Goal: Information Seeking & Learning: Learn about a topic

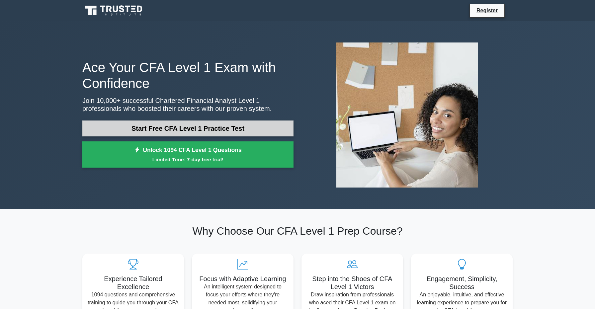
click at [168, 126] on link "Start Free CFA Level 1 Practice Test" at bounding box center [187, 129] width 211 height 16
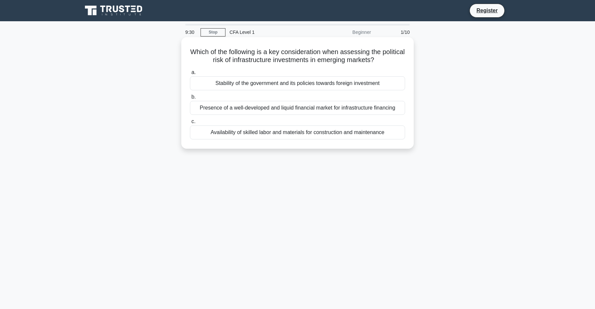
click at [269, 83] on div "Stability of the government and its policies towards foreign investment" at bounding box center [297, 83] width 215 height 14
click at [190, 75] on input "a. Stability of the government and its policies towards foreign investment" at bounding box center [190, 72] width 0 height 4
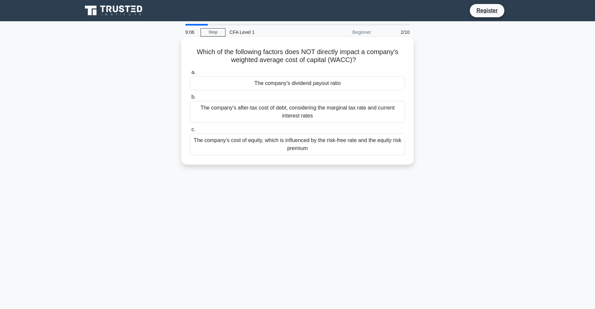
click at [267, 84] on div "The company's dividend payout ratio" at bounding box center [297, 83] width 215 height 14
click at [190, 75] on input "a. The company's dividend payout ratio" at bounding box center [190, 72] width 0 height 4
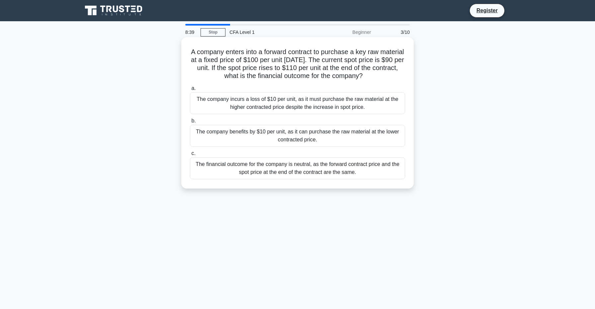
click at [266, 165] on div "The financial outcome for the company is neutral, as the forward contract price…" at bounding box center [297, 168] width 215 height 22
click at [190, 156] on input "c. The financial outcome for the company is neutral, as the forward contract pr…" at bounding box center [190, 153] width 0 height 4
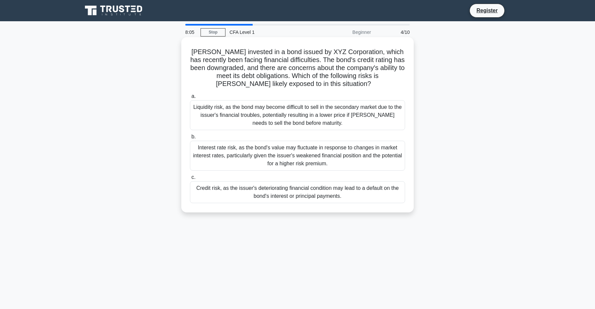
click at [276, 120] on div "Liquidity risk, as the bond may become difficult to sell in the secondary marke…" at bounding box center [297, 115] width 215 height 30
click at [190, 99] on input "a. Liquidity risk, as the bond may become difficult to sell in the secondary ma…" at bounding box center [190, 96] width 0 height 4
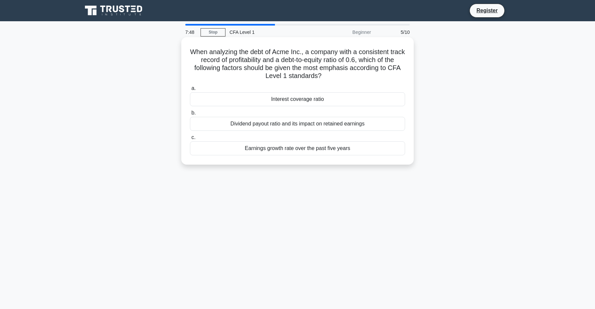
click at [267, 153] on div "Earnings growth rate over the past five years" at bounding box center [297, 148] width 215 height 14
click at [190, 140] on input "c. Earnings growth rate over the past five years" at bounding box center [190, 137] width 0 height 4
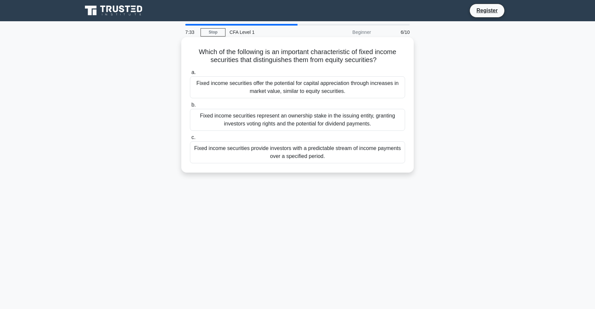
click at [317, 93] on div "Fixed income securities offer the potential for capital appreciation through in…" at bounding box center [297, 87] width 215 height 22
click at [190, 75] on input "a. Fixed income securities offer the potential for capital appreciation through…" at bounding box center [190, 72] width 0 height 4
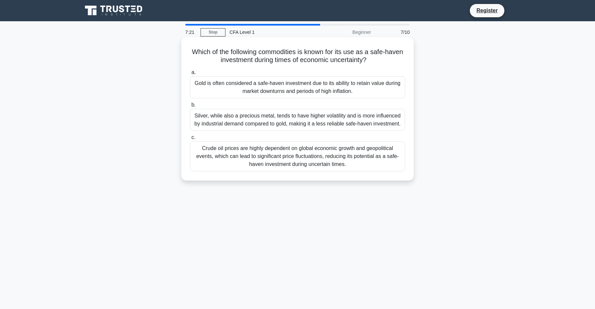
click at [319, 89] on div "Gold is often considered a safe-haven investment due to its ability to retain v…" at bounding box center [297, 87] width 215 height 22
click at [190, 75] on input "a. Gold is often considered a safe-haven investment due to its ability to retai…" at bounding box center [190, 72] width 0 height 4
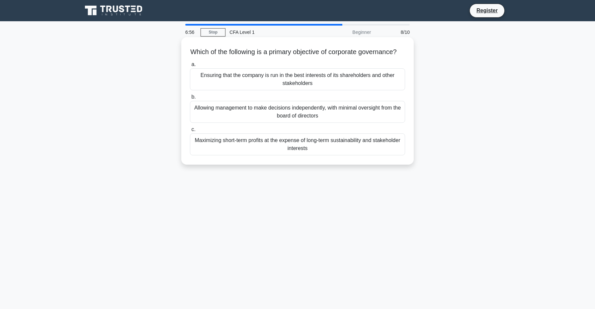
click at [284, 90] on div "Ensuring that the company is run in the best interests of its shareholders and …" at bounding box center [297, 79] width 215 height 22
click at [190, 67] on input "a. Ensuring that the company is run in the best interests of its shareholders a…" at bounding box center [190, 64] width 0 height 4
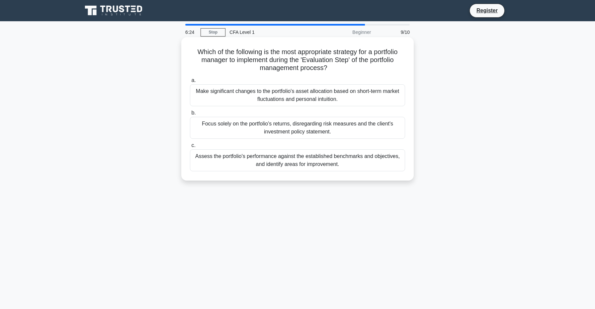
click at [297, 158] on div "Assess the portfolio's performance against the established benchmarks and objec…" at bounding box center [297, 160] width 215 height 22
click at [190, 148] on input "c. Assess the portfolio's performance against the established benchmarks and ob…" at bounding box center [190, 145] width 0 height 4
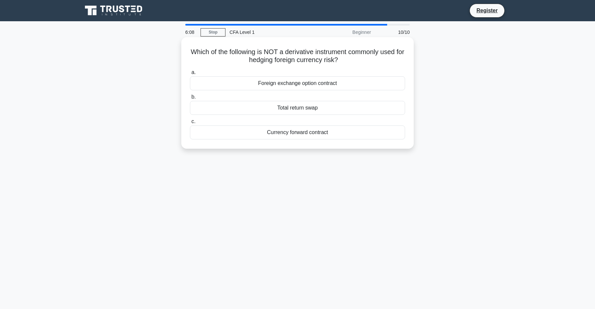
click at [294, 85] on div "Foreign exchange option contract" at bounding box center [297, 83] width 215 height 14
click at [190, 75] on input "a. Foreign exchange option contract" at bounding box center [190, 72] width 0 height 4
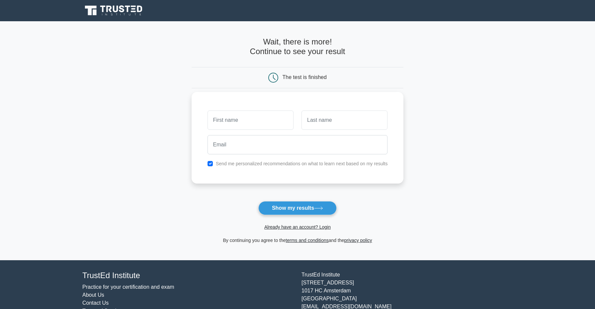
type input "a"
type input "A"
type input "h"
type input "H"
click at [248, 161] on label "Send me personalized recommendations on what to learn next based on my results" at bounding box center [302, 163] width 172 height 5
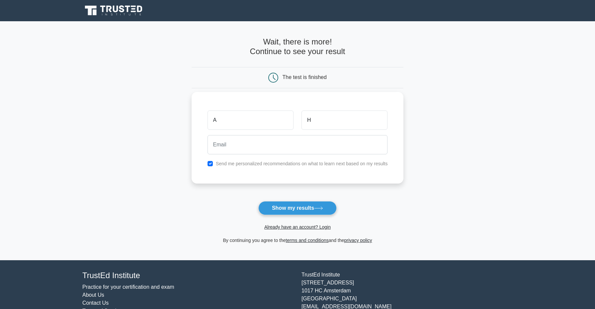
click at [210, 164] on input "checkbox" at bounding box center [210, 163] width 5 height 5
checkbox input "false"
click at [277, 209] on button "Show my results" at bounding box center [297, 208] width 78 height 14
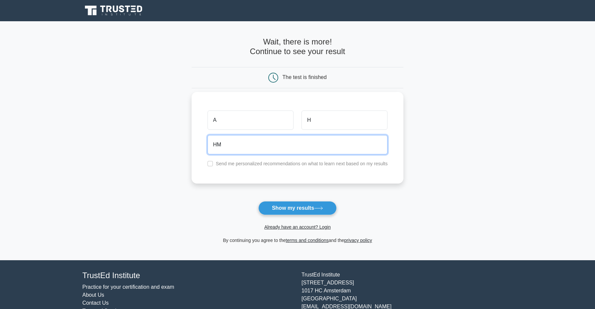
type input "H"
type input "hmzyv@proton.me"
click at [297, 208] on button "Show my results" at bounding box center [297, 208] width 78 height 14
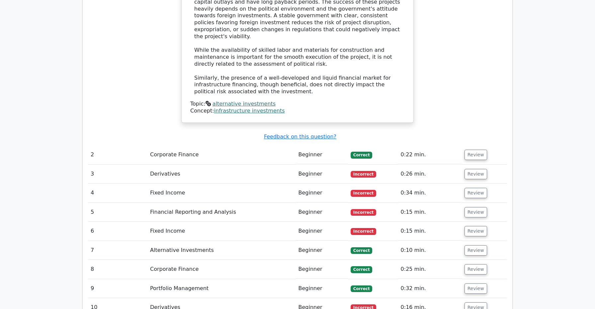
scroll to position [743, 0]
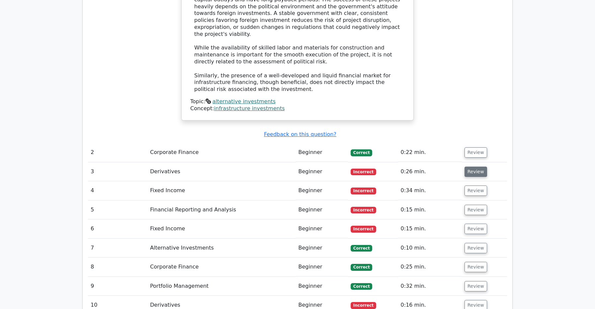
click at [477, 167] on button "Review" at bounding box center [475, 172] width 23 height 10
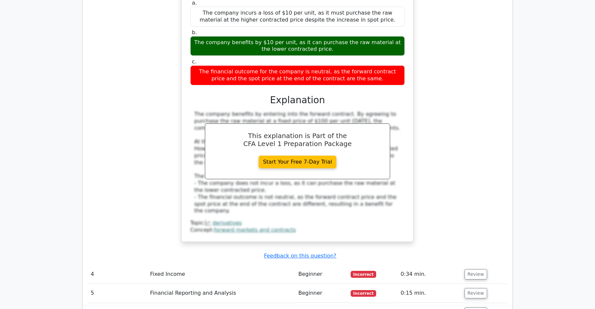
scroll to position [980, 0]
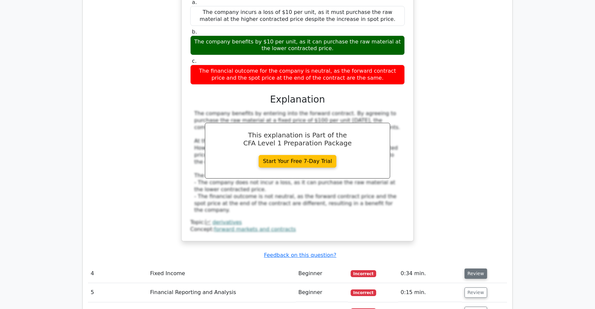
click at [469, 269] on button "Review" at bounding box center [475, 274] width 23 height 10
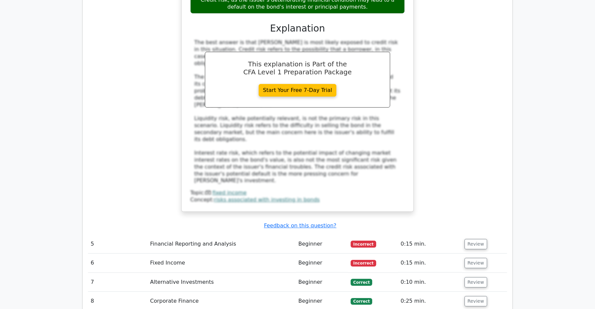
scroll to position [1419, 0]
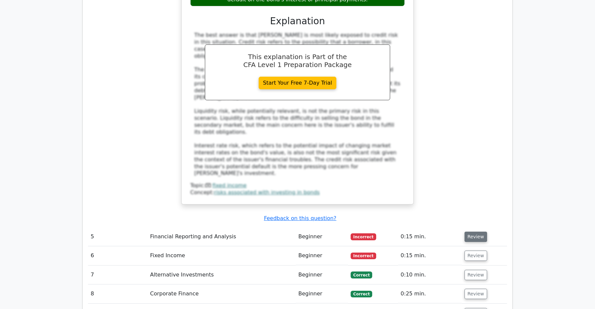
click at [475, 232] on button "Review" at bounding box center [475, 237] width 23 height 10
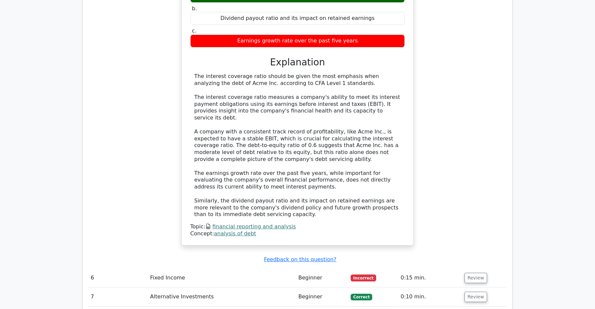
scroll to position [1729, 0]
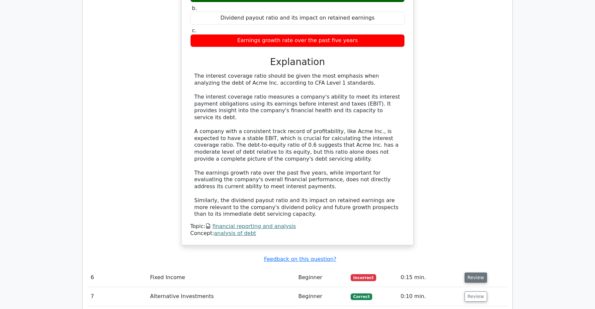
click at [469, 273] on button "Review" at bounding box center [475, 278] width 23 height 10
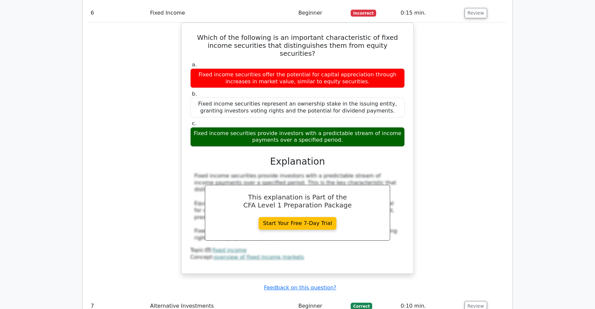
scroll to position [2002, 0]
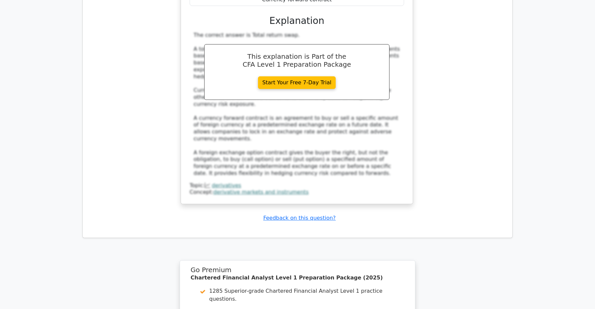
scroll to position [2478, 0]
